Goal: Book appointment/travel/reservation

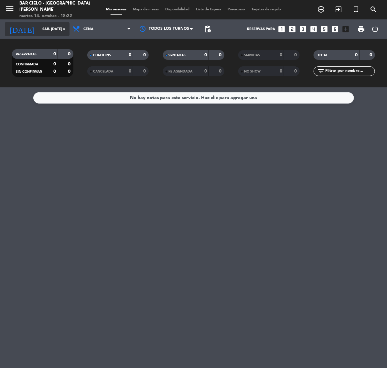
click at [59, 26] on input "sáb. [DATE]" at bounding box center [63, 29] width 49 height 11
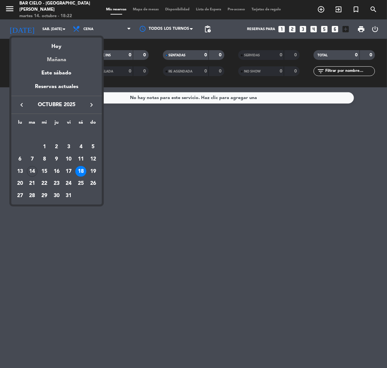
click at [64, 55] on div "Mañana" at bounding box center [56, 57] width 91 height 13
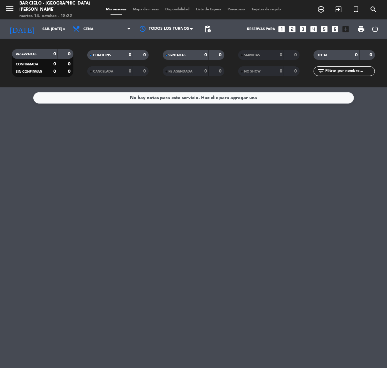
type input "mié. [DATE]"
click at [319, 5] on icon "add_circle_outline" at bounding box center [321, 9] width 8 height 8
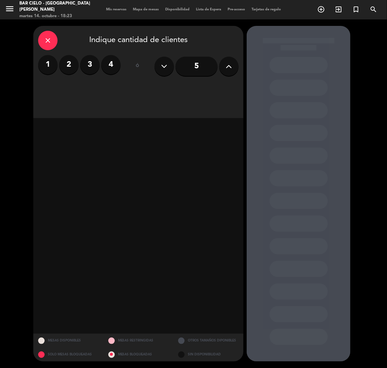
click at [215, 57] on div "5" at bounding box center [197, 66] width 84 height 23
click at [228, 60] on button at bounding box center [228, 66] width 19 height 19
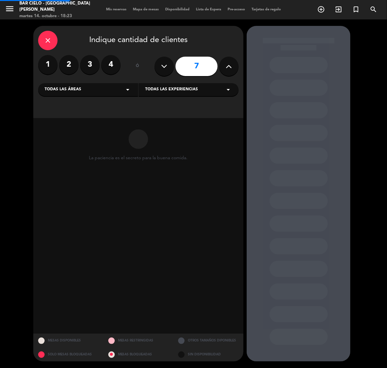
click at [228, 60] on button at bounding box center [228, 66] width 19 height 19
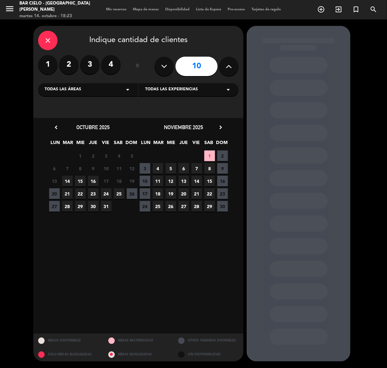
click at [167, 67] on icon at bounding box center [164, 66] width 6 height 10
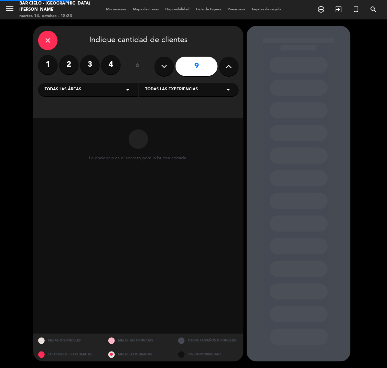
click at [166, 67] on icon at bounding box center [164, 66] width 6 height 10
type input "8"
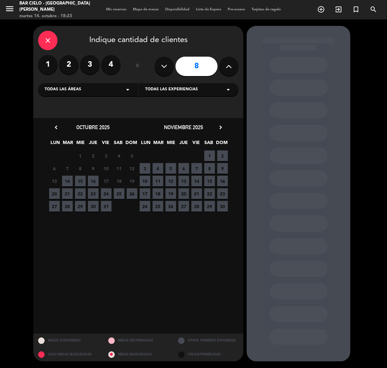
click at [82, 177] on span "15" at bounding box center [80, 181] width 11 height 11
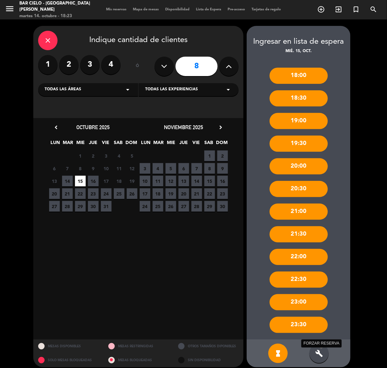
click at [322, 351] on icon "build" at bounding box center [319, 353] width 8 height 8
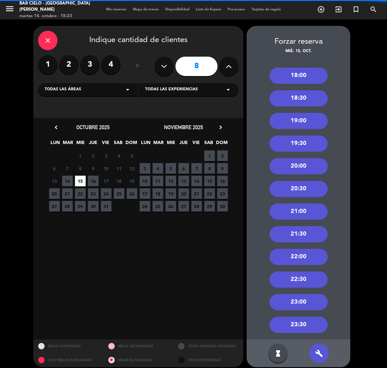
click at [311, 260] on div "22:00" at bounding box center [299, 257] width 58 height 16
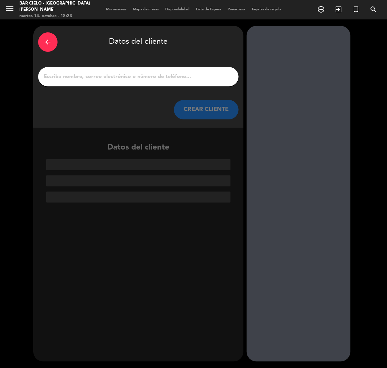
click at [175, 75] on input "1" at bounding box center [138, 76] width 191 height 9
paste input "[PERSON_NAME]"
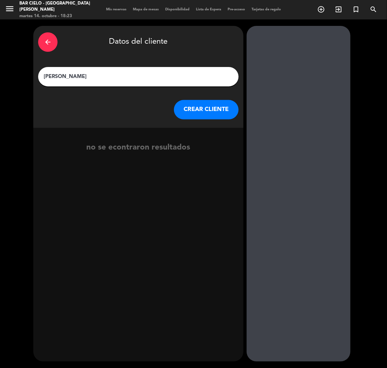
type input "[PERSON_NAME]"
click at [208, 109] on button "CREAR CLIENTE" at bounding box center [206, 109] width 65 height 19
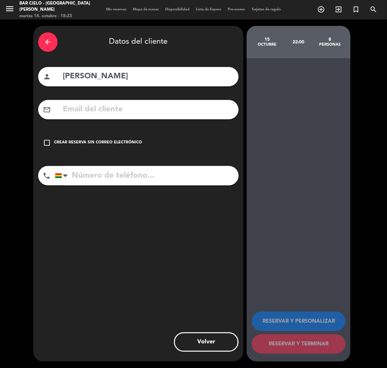
click at [123, 171] on input "tel" at bounding box center [147, 175] width 184 height 19
paste input "71345909"
type input "71345909"
drag, startPoint x: 119, startPoint y: 150, endPoint x: 122, endPoint y: 148, distance: 3.9
click at [122, 148] on div "check_box_outline_blank Crear reserva sin correo electrónico" at bounding box center [138, 142] width 201 height 19
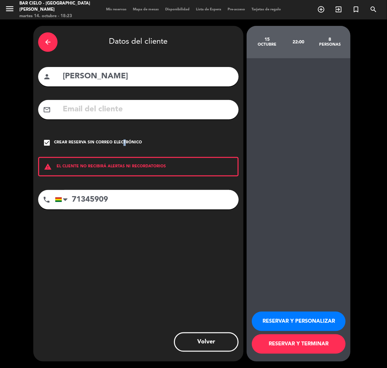
click at [318, 320] on button "RESERVAR Y PERSONALIZAR" at bounding box center [299, 320] width 94 height 19
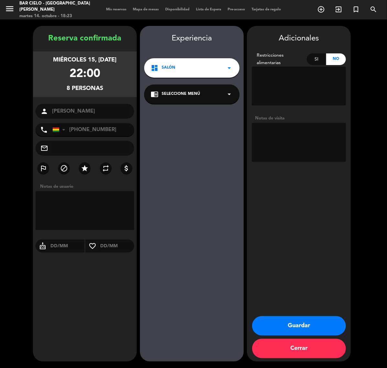
click at [310, 325] on button "Guardar" at bounding box center [299, 325] width 94 height 19
